Goal: Book appointment/travel/reservation

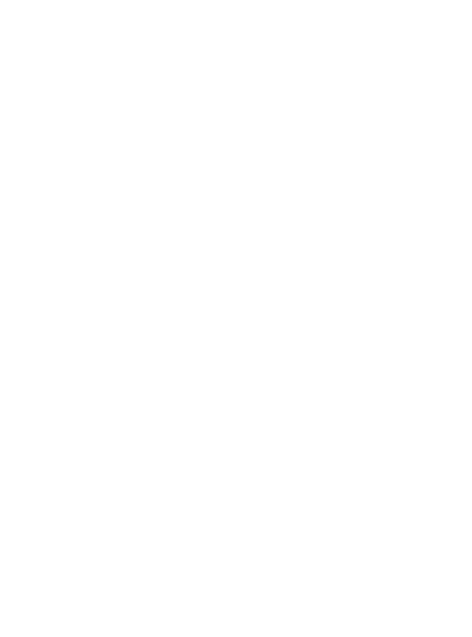
click at [70, 480] on div "Anreise" at bounding box center [46, 470] width 62 height 20
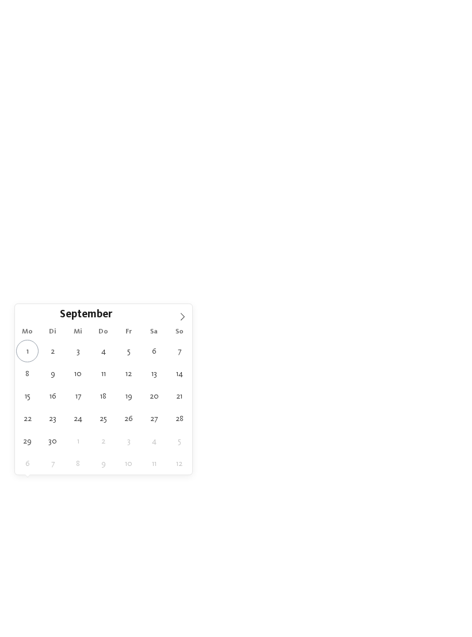
click at [189, 319] on span at bounding box center [183, 314] width 20 height 20
click at [188, 317] on span at bounding box center [183, 314] width 20 height 20
click at [187, 319] on span at bounding box center [183, 314] width 20 height 20
click at [188, 320] on span at bounding box center [183, 314] width 20 height 20
type input "****"
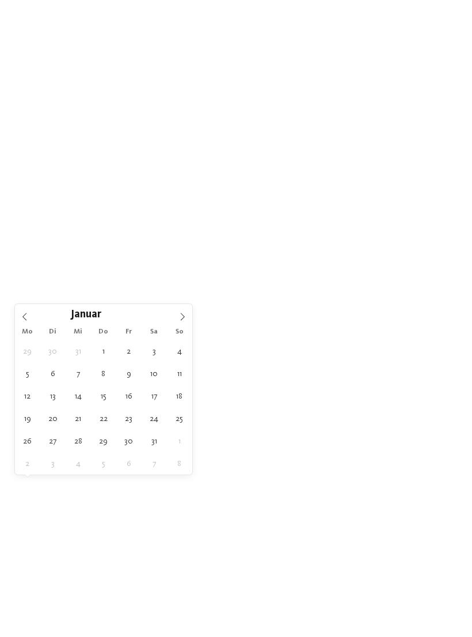
click at [188, 321] on span at bounding box center [183, 314] width 20 height 20
click at [187, 321] on span at bounding box center [183, 314] width 20 height 20
click at [185, 321] on icon at bounding box center [183, 317] width 8 height 8
click at [183, 322] on span at bounding box center [183, 314] width 20 height 20
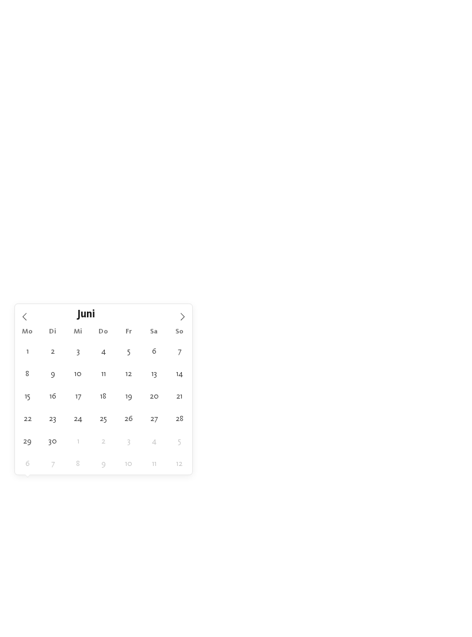
click at [177, 322] on span at bounding box center [183, 314] width 20 height 20
type div "25.07.2026"
type input "****"
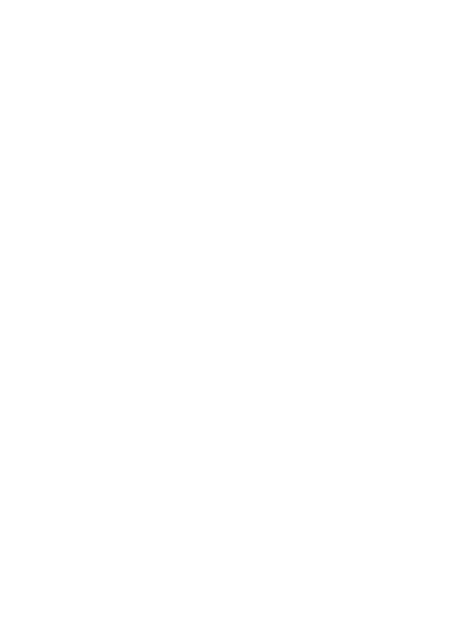
click at [127, 480] on div "03.08.2026" at bounding box center [111, 470] width 62 height 20
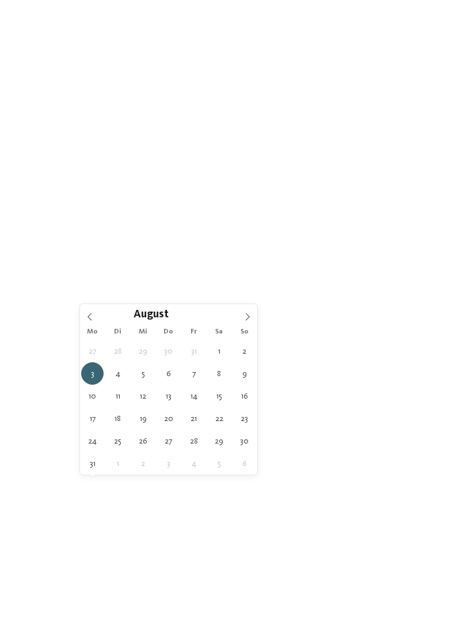
click at [94, 309] on div "August ****" at bounding box center [168, 314] width 177 height 20
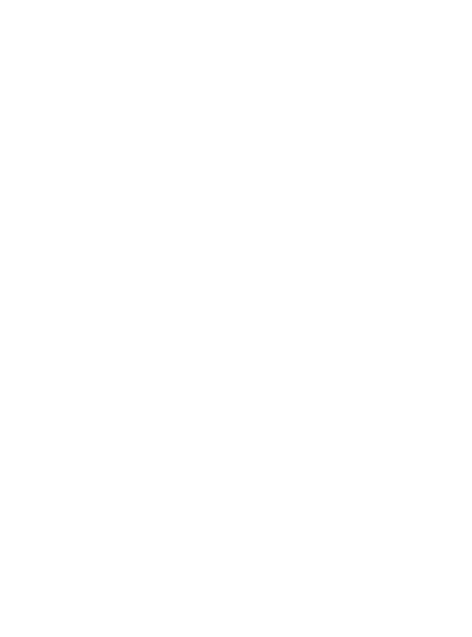
click at [138, 472] on div at bounding box center [134, 469] width 9 height 5
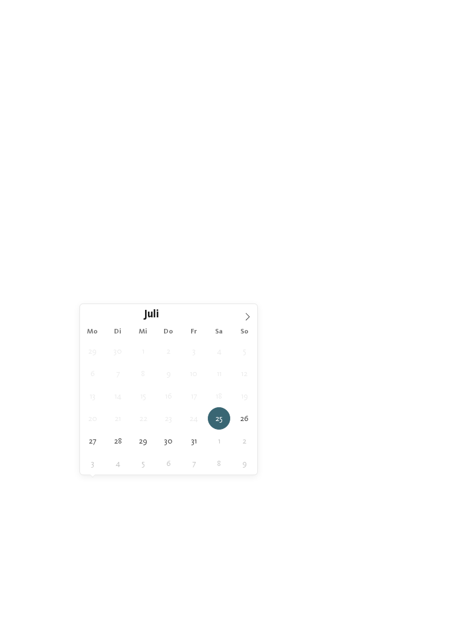
click at [252, 317] on span at bounding box center [248, 314] width 20 height 20
type div "05.08.2026"
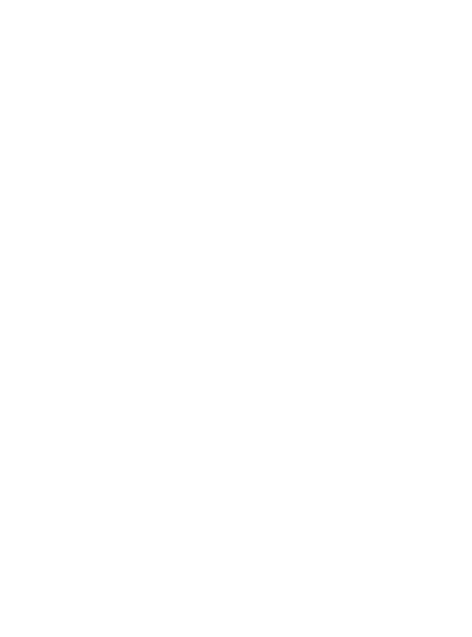
click at [272, 480] on div "Meine Wünsche" at bounding box center [247, 470] width 74 height 20
click at [415, 63] on icon at bounding box center [420, 73] width 25 height 20
click at [427, 48] on div "DE IT EN Menü" at bounding box center [342, 26] width 213 height 52
click at [353, 474] on span "Family Experiences" at bounding box center [327, 470] width 53 height 8
click at [323, 146] on icon at bounding box center [328, 156] width 25 height 20
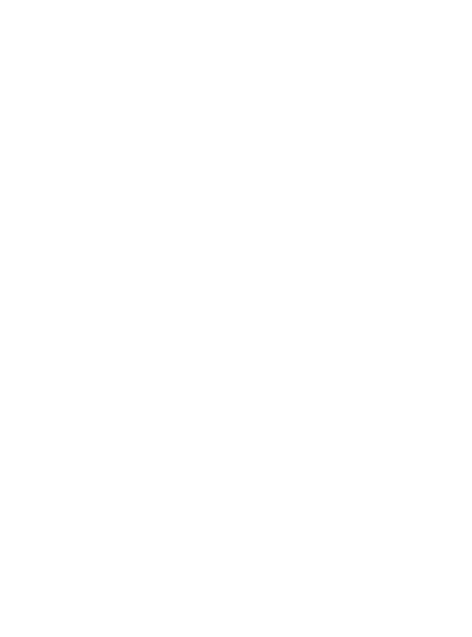
click at [382, 472] on icon at bounding box center [382, 469] width 5 height 5
click at [211, 244] on div at bounding box center [213, 250] width 12 height 12
click at [269, 394] on div "übernehmen" at bounding box center [236, 405] width 334 height 23
click at [437, 480] on link "Hotel finden" at bounding box center [427, 470] width 62 height 20
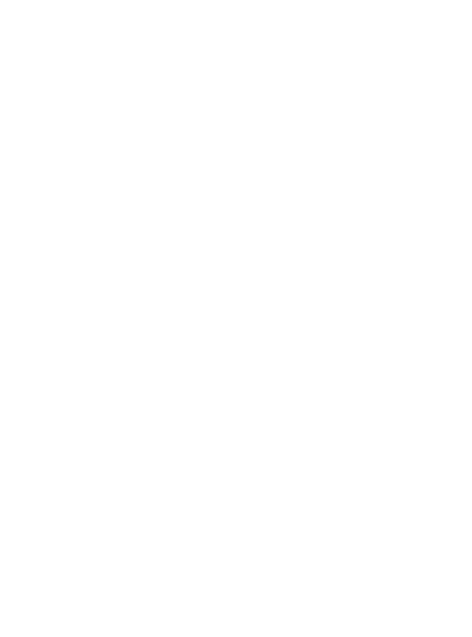
click at [68, 458] on span "Familie Preindl" at bounding box center [71, 464] width 72 height 13
click at [453, 199] on icon at bounding box center [449, 209] width 25 height 20
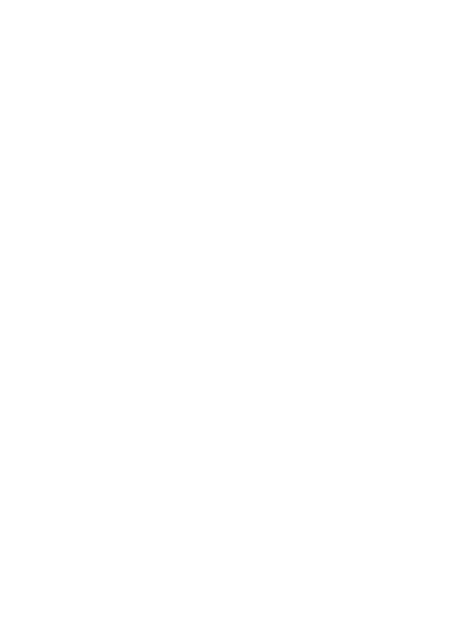
click at [187, 33] on div "Zimmer" at bounding box center [182, 26] width 106 height 29
click at [441, 154] on icon at bounding box center [450, 167] width 32 height 26
click at [23, 157] on icon at bounding box center [23, 167] width 32 height 26
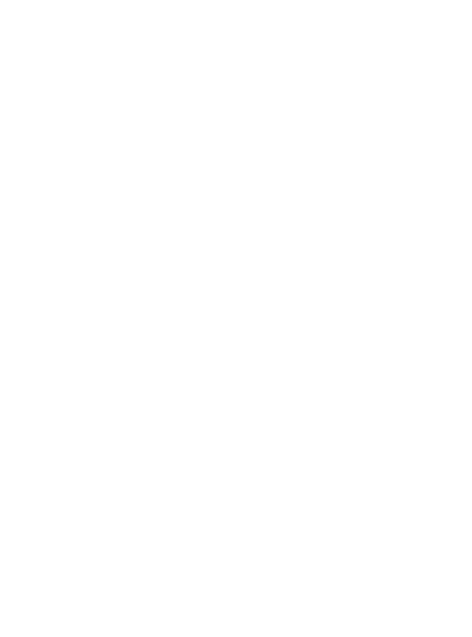
click at [465, 180] on icon at bounding box center [450, 193] width 32 height 26
click at [450, 180] on icon at bounding box center [450, 193] width 32 height 26
click at [452, 180] on icon at bounding box center [450, 193] width 32 height 26
click at [83, 207] on img at bounding box center [129, 193] width 213 height 173
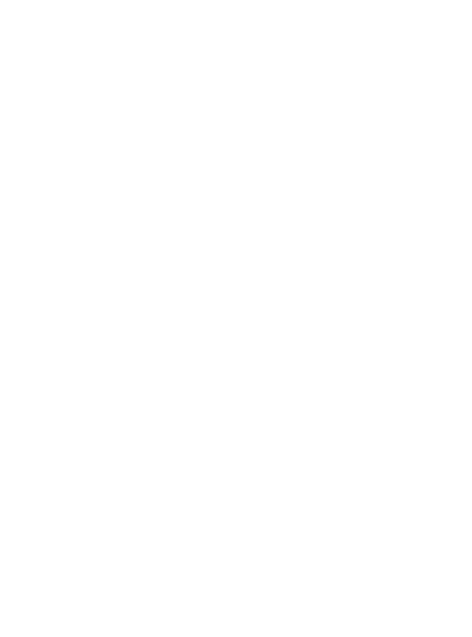
click at [430, 313] on icon at bounding box center [424, 312] width 32 height 26
click at [427, 309] on icon at bounding box center [424, 312] width 32 height 26
click at [429, 310] on icon at bounding box center [424, 312] width 32 height 26
click at [433, 302] on icon at bounding box center [424, 312] width 32 height 26
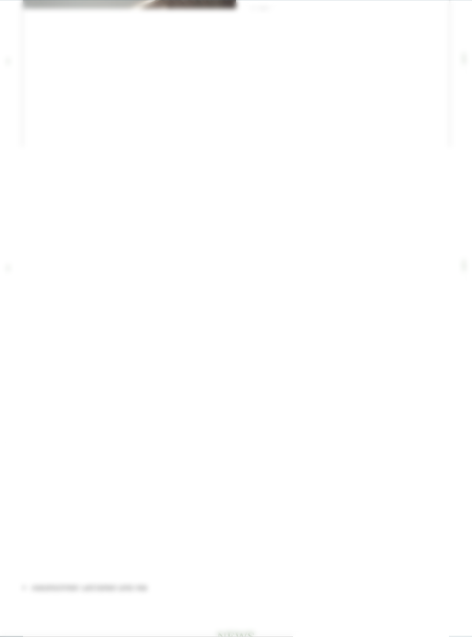
click at [443, 42] on icon at bounding box center [449, 43] width 25 height 20
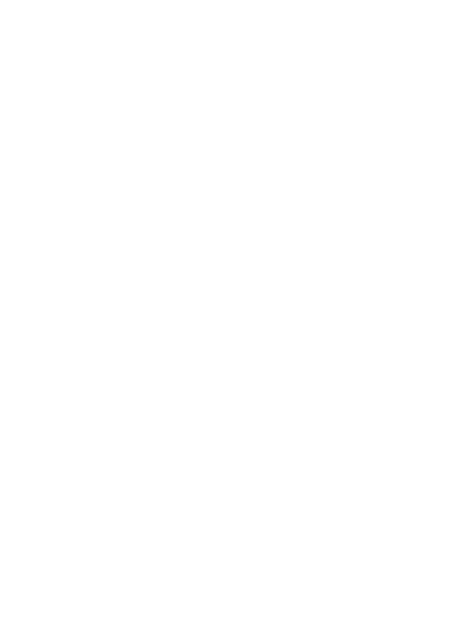
click at [439, 27] on img at bounding box center [444, 26] width 58 height 29
